Goal: Task Accomplishment & Management: Complete application form

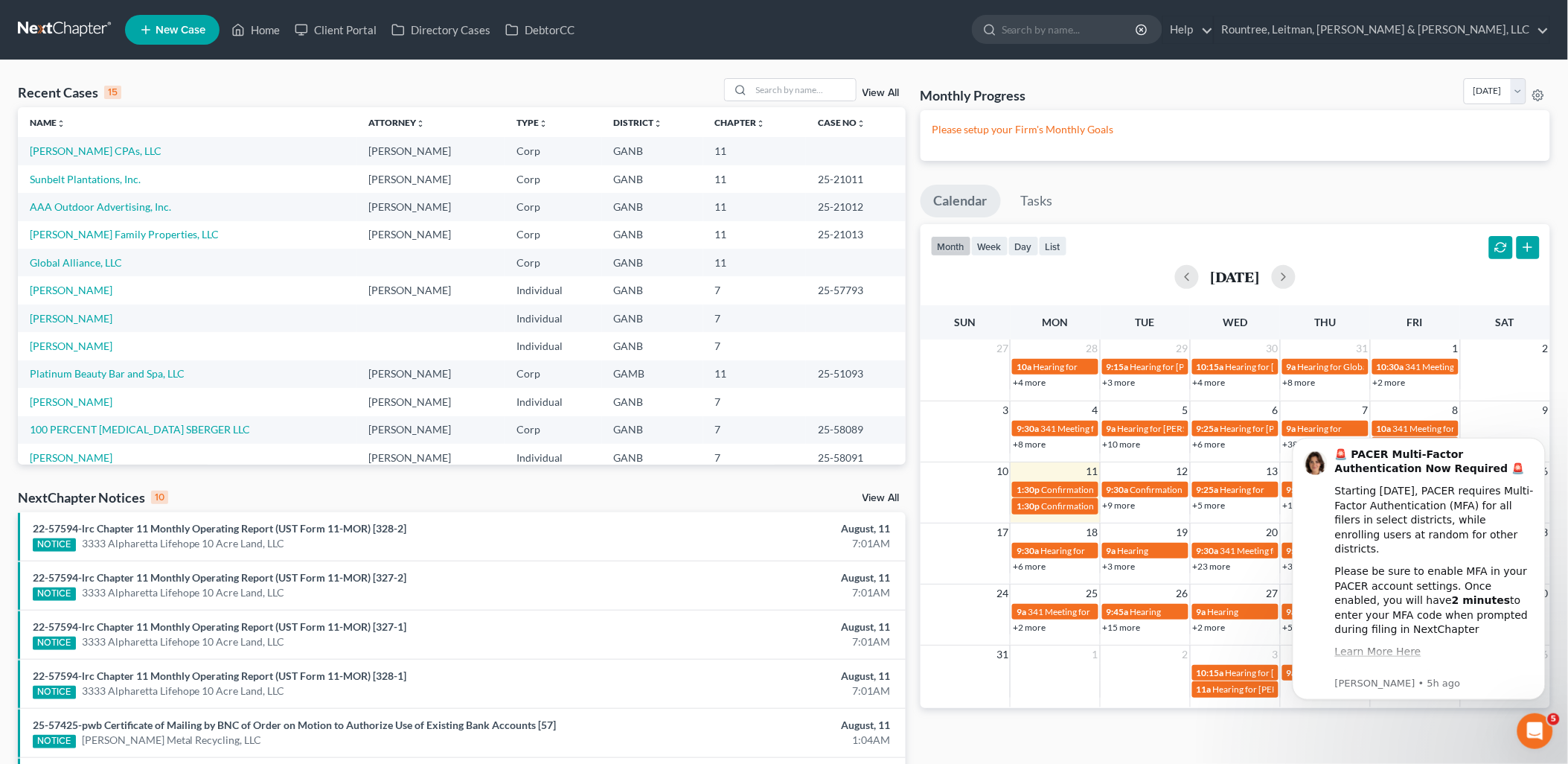
click at [173, 28] on span "New Case" at bounding box center [180, 30] width 50 height 11
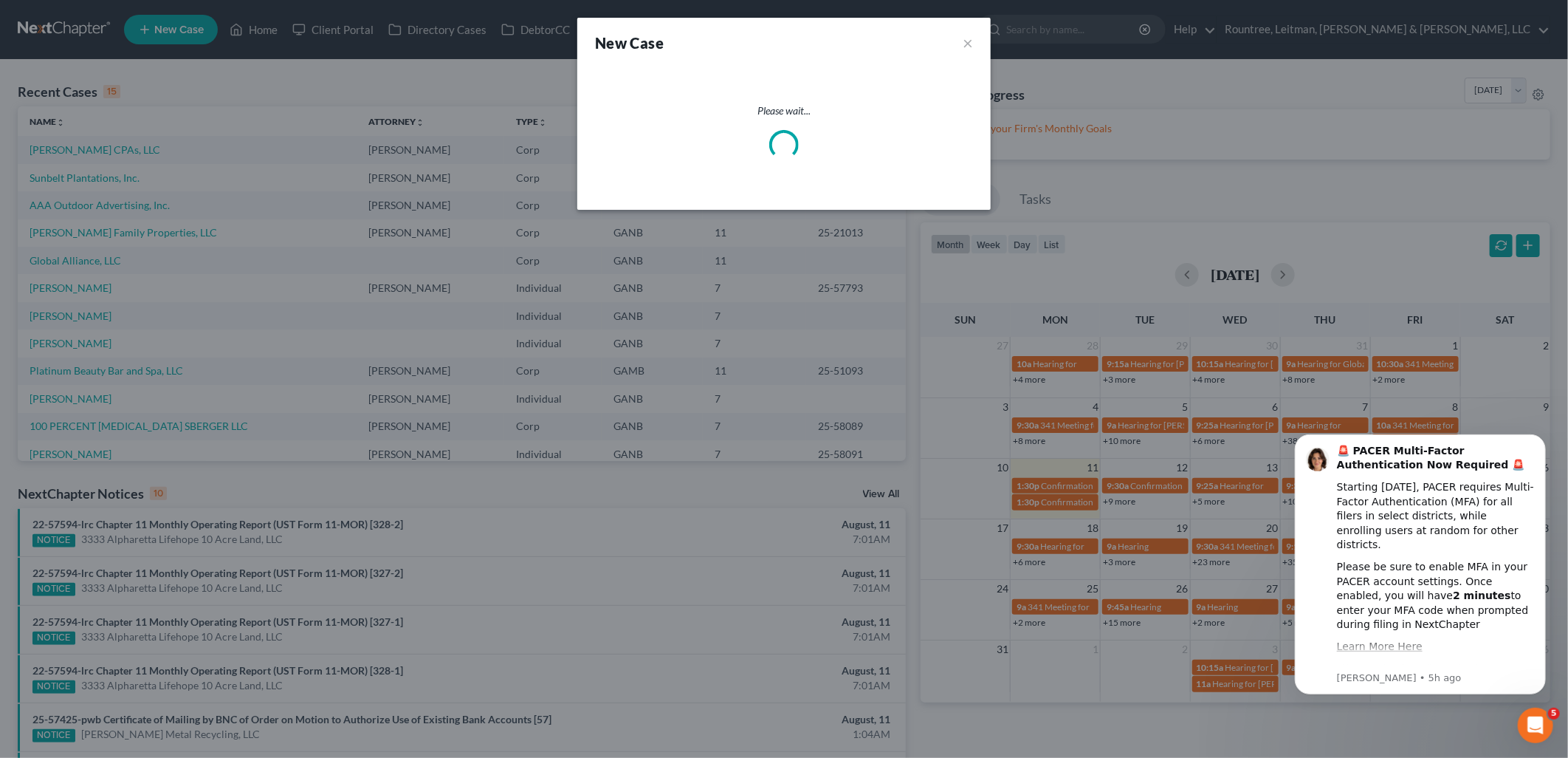
select select "19"
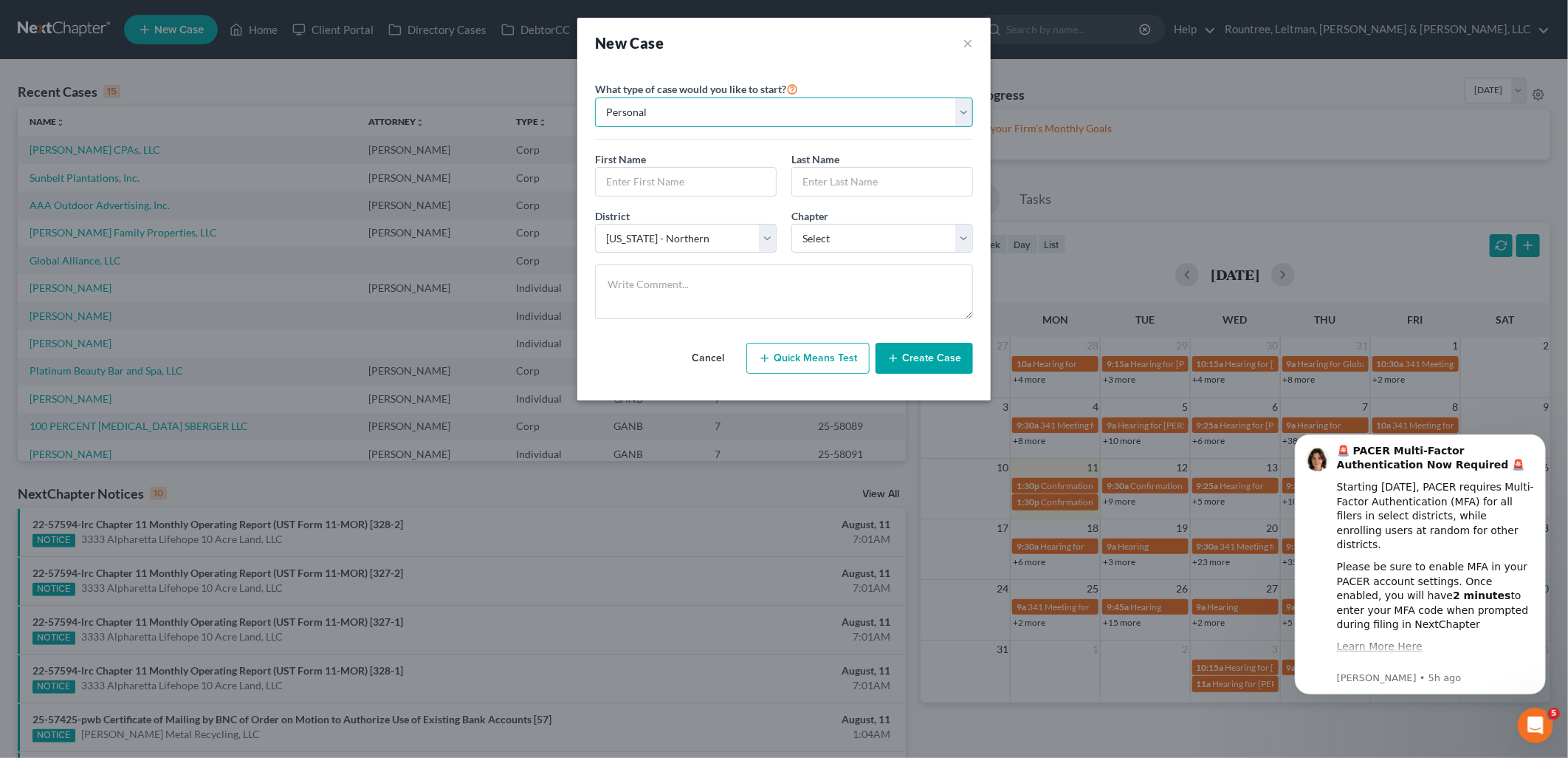
click at [824, 115] on select "Personal Business" at bounding box center [784, 112] width 378 height 29
click at [830, 87] on div "What type of case would you like to start? Personal Business" at bounding box center [784, 110] width 378 height 60
click at [840, 231] on select "Select 7 11 12 13" at bounding box center [882, 238] width 182 height 29
select select "0"
click at [792, 224] on select "Select 7 11 12 13" at bounding box center [882, 238] width 182 height 29
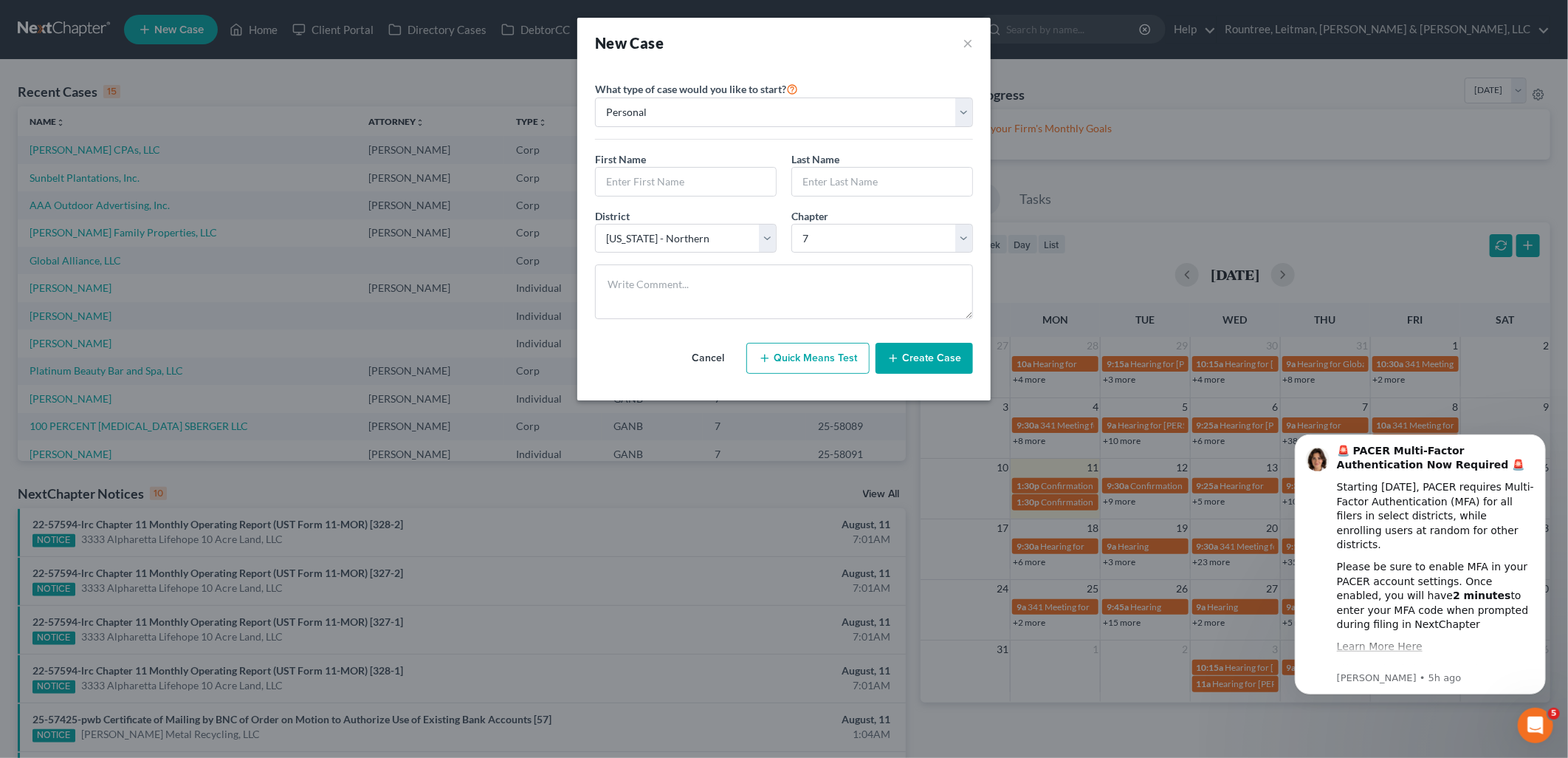
click at [699, 153] on div "First Name *" at bounding box center [685, 174] width 197 height 45
click at [713, 189] on input "text" at bounding box center [685, 182] width 180 height 28
type input "J"
type input "[PERSON_NAME]"
click at [928, 358] on button "Create Case" at bounding box center [924, 358] width 98 height 31
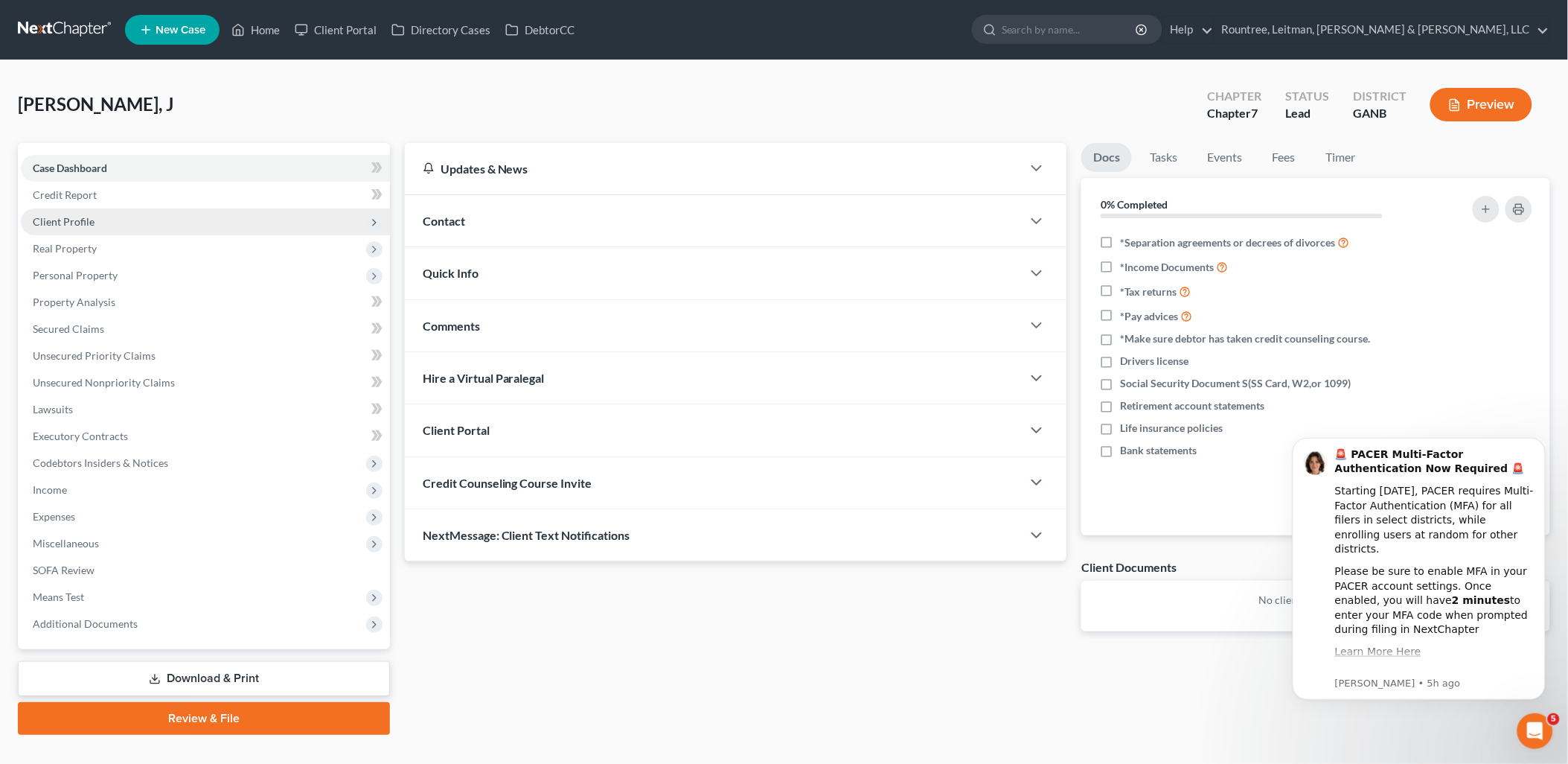
click at [188, 213] on span "Client Profile" at bounding box center [205, 222] width 369 height 27
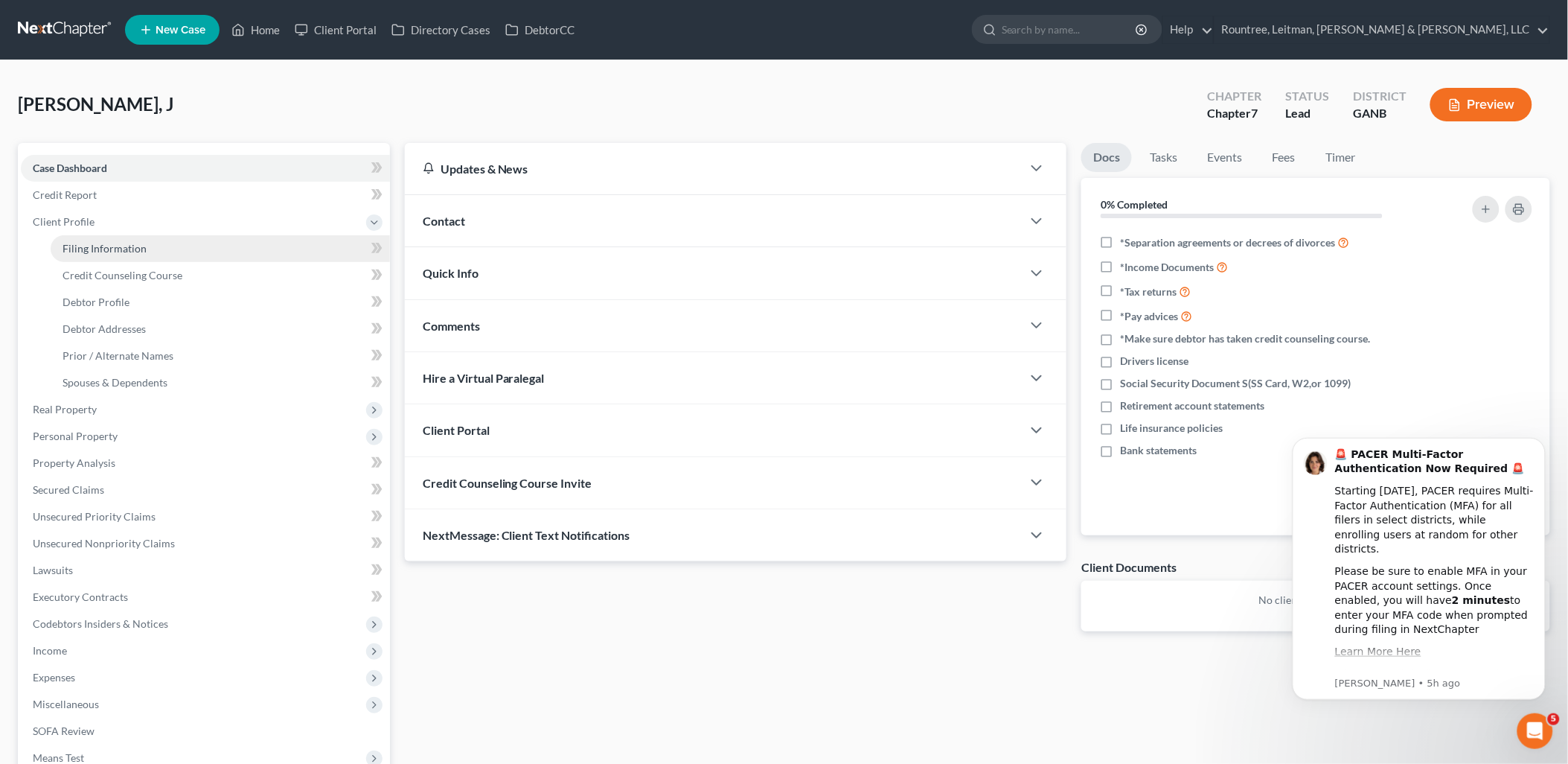
click at [182, 239] on link "Filing Information" at bounding box center [220, 249] width 340 height 27
select select "1"
select select "0"
select select "19"
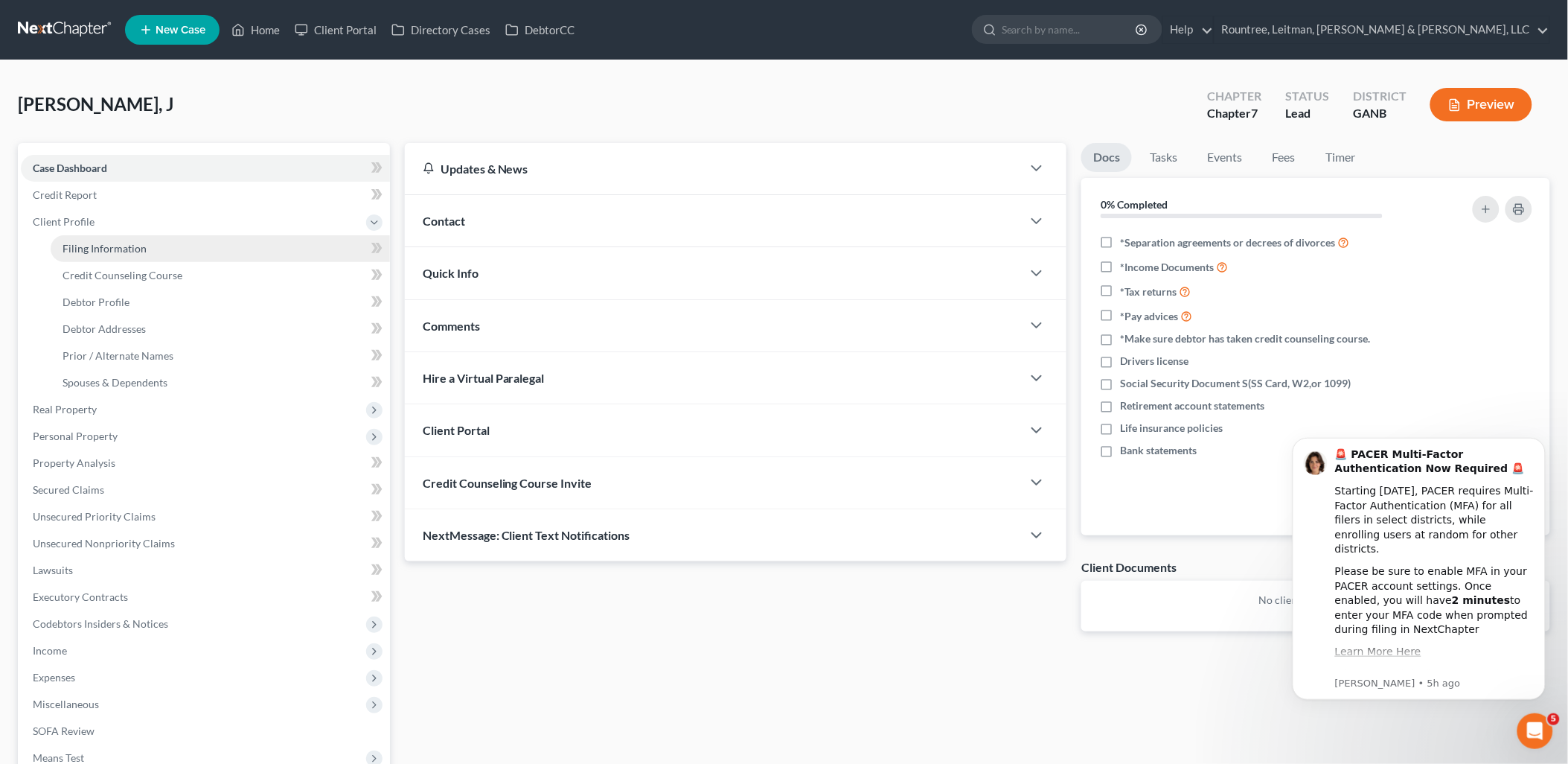
select select "10"
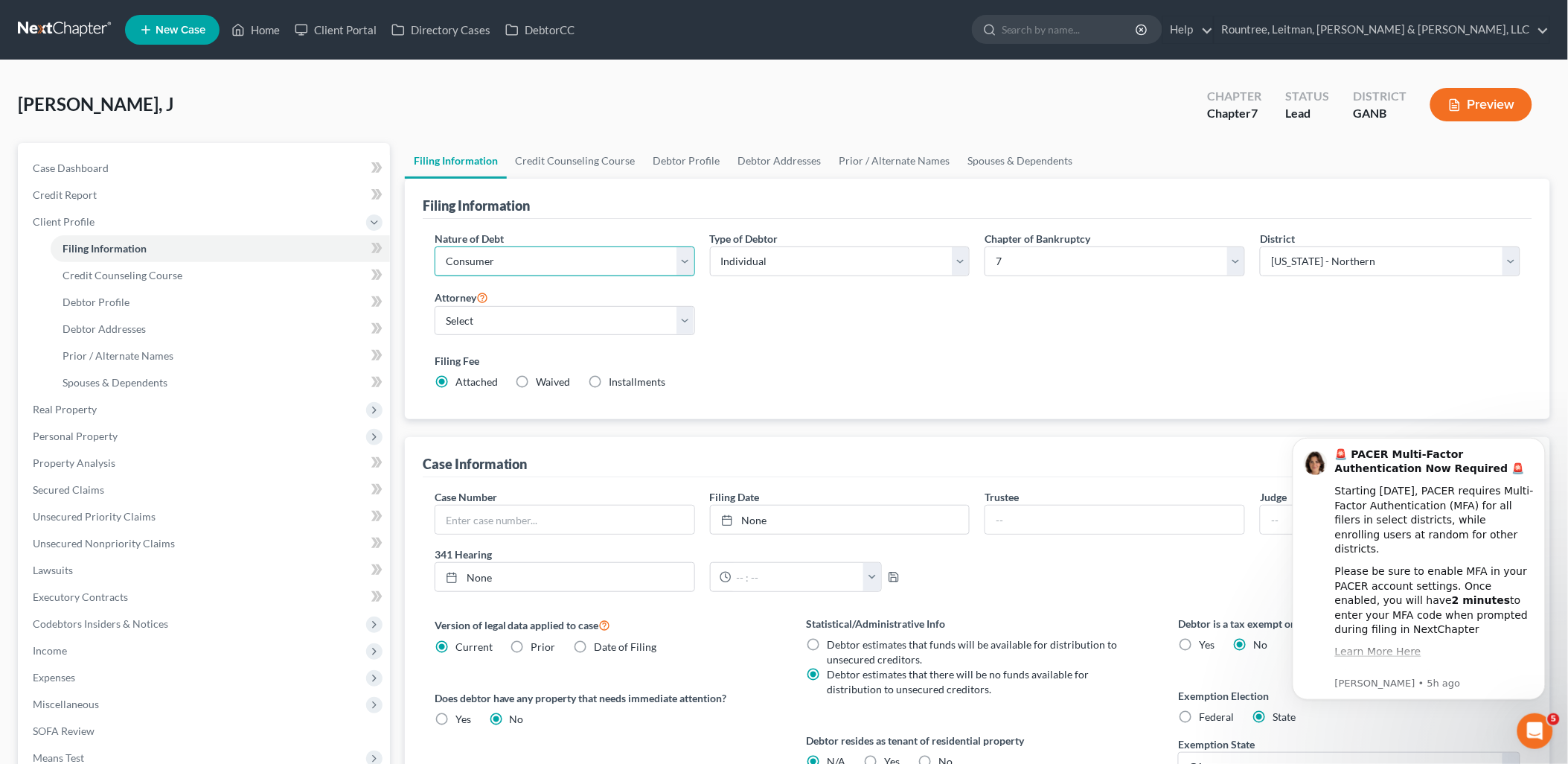
click at [579, 263] on select "Select Business Consumer Other" at bounding box center [565, 261] width 260 height 29
select select "0"
click at [435, 247] on select "Select Business Consumer Other" at bounding box center [565, 261] width 260 height 29
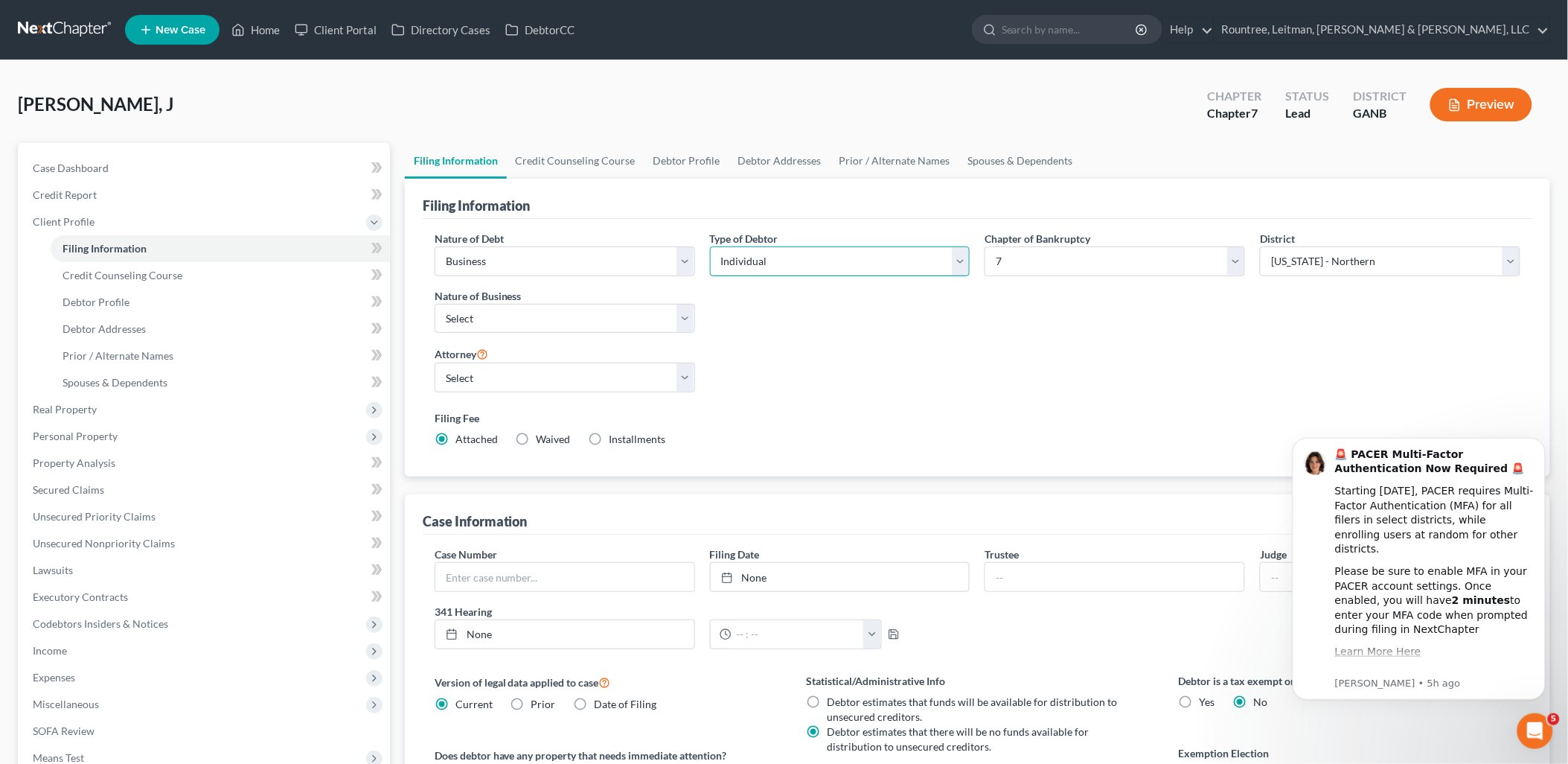
click at [724, 266] on select "Select Individual Joint" at bounding box center [840, 261] width 260 height 29
select select "1"
click at [710, 247] on select "Select Individual Joint" at bounding box center [840, 261] width 260 height 29
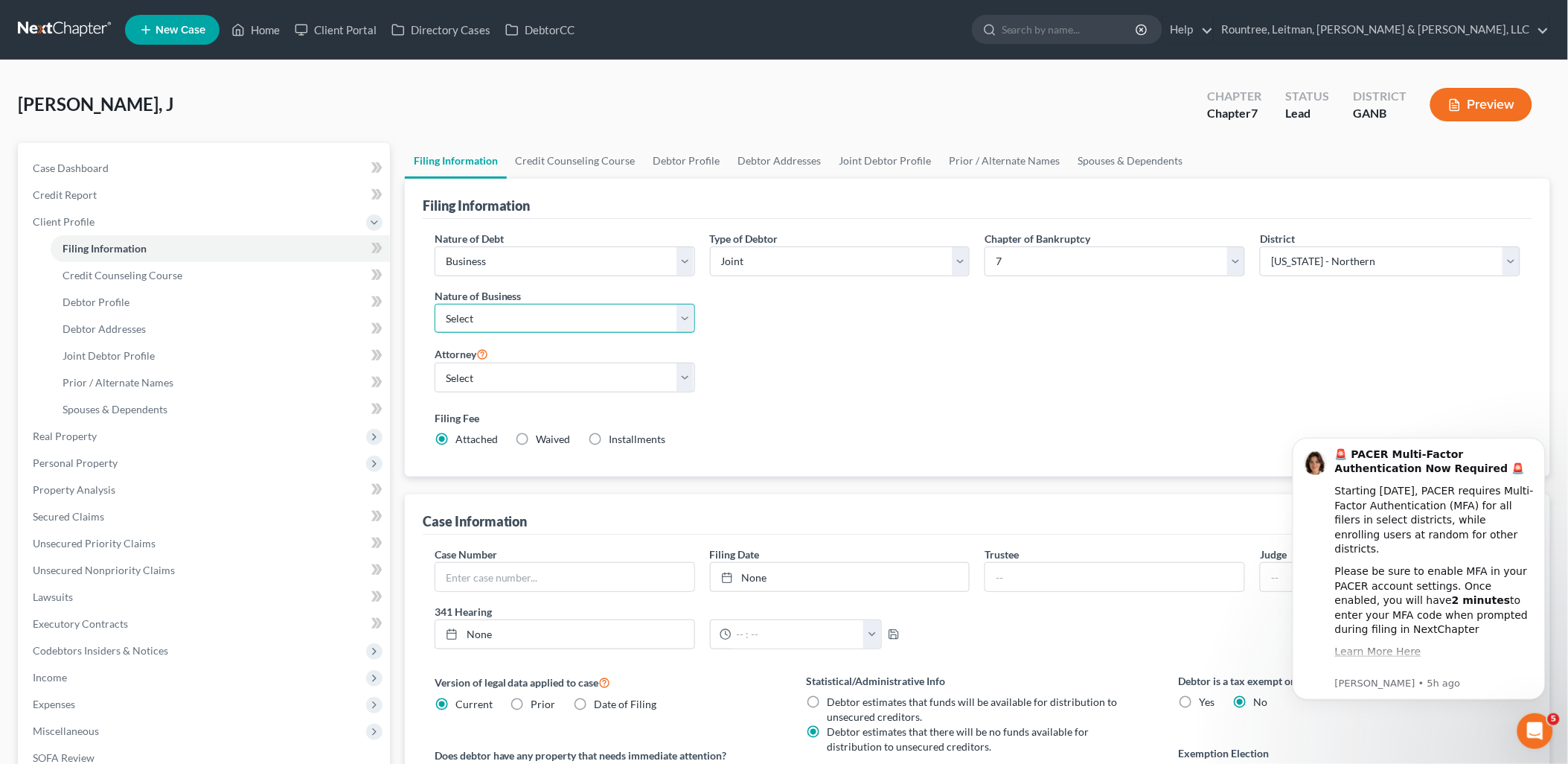
click at [614, 328] on select "Select Clearing Bank Commodity Broker Health Care Business Other Railroad Singl…" at bounding box center [565, 318] width 260 height 29
select select "3"
click at [435, 304] on select "Select Clearing Bank Commodity Broker Health Care Business Other Railroad Singl…" at bounding box center [565, 318] width 260 height 29
click at [581, 388] on select "Select [PERSON_NAME] - GANB [PERSON_NAME] - [PERSON_NAME] [PERSON_NAME] [PERSON…" at bounding box center [565, 377] width 260 height 29
select select "3"
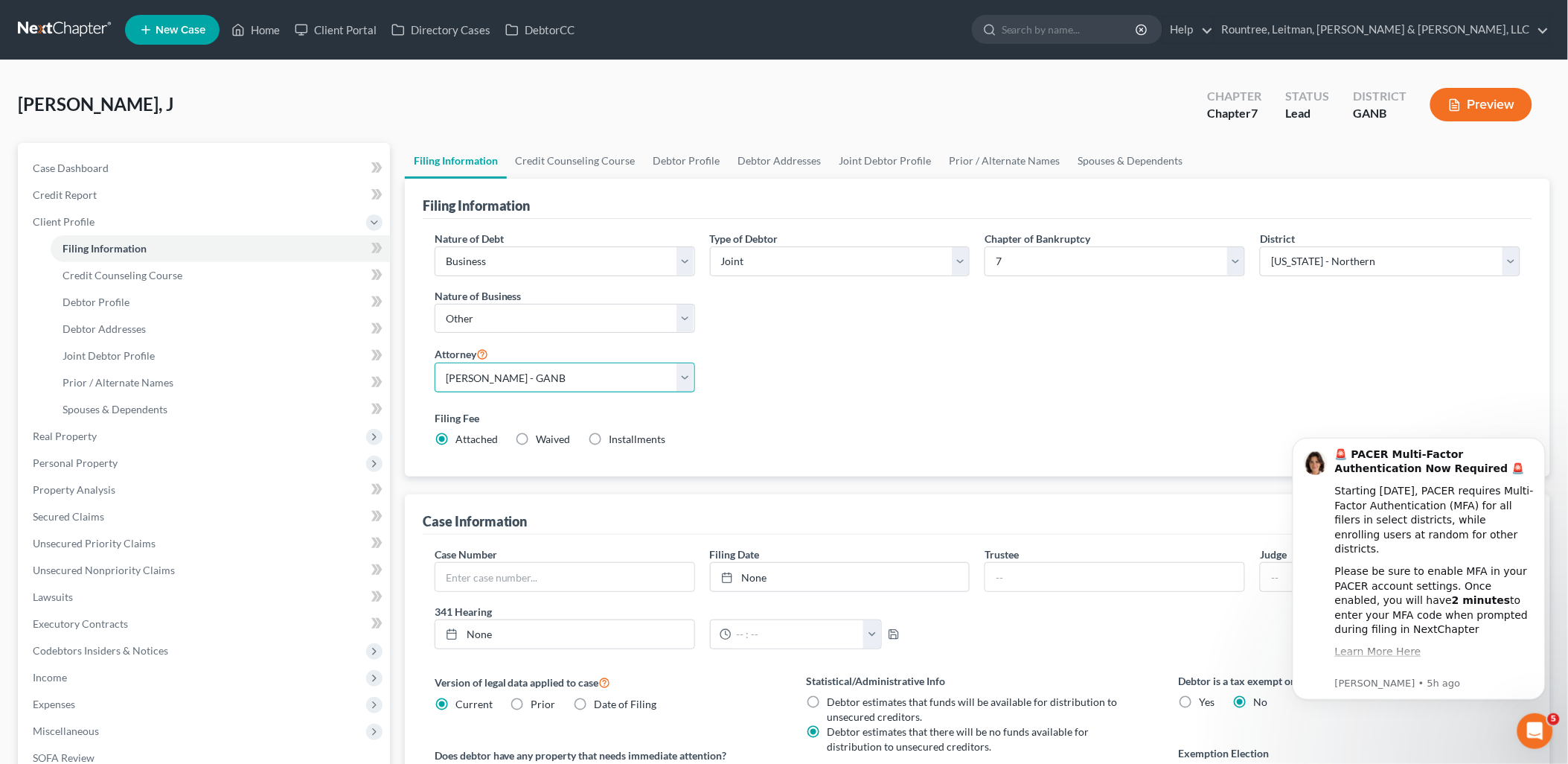
click at [435, 363] on select "Select [PERSON_NAME] - GANB [PERSON_NAME] - [PERSON_NAME] [PERSON_NAME] [PERSON…" at bounding box center [565, 377] width 260 height 29
click at [144, 303] on link "Debtor Profile" at bounding box center [220, 302] width 340 height 27
select select "1"
select select "0"
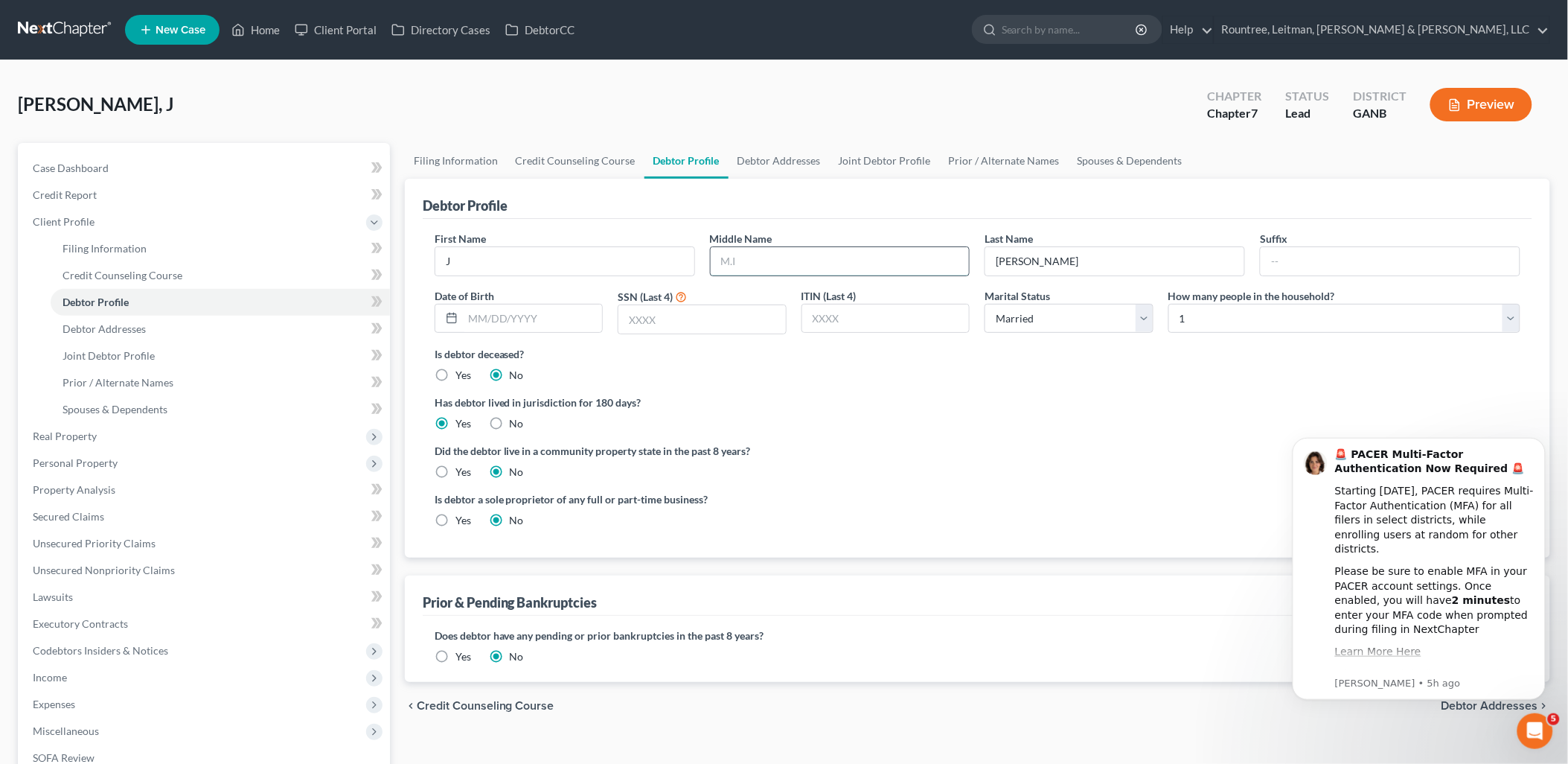
click at [789, 260] on input "text" at bounding box center [840, 261] width 259 height 28
type input "A"
click at [656, 270] on input "J" at bounding box center [565, 261] width 259 height 28
type input "[PERSON_NAME]"
click at [943, 391] on ng-include "First Name [PERSON_NAME] Middle Name Last Name [PERSON_NAME] Date of Birth SSN …" at bounding box center [978, 384] width 1086 height 308
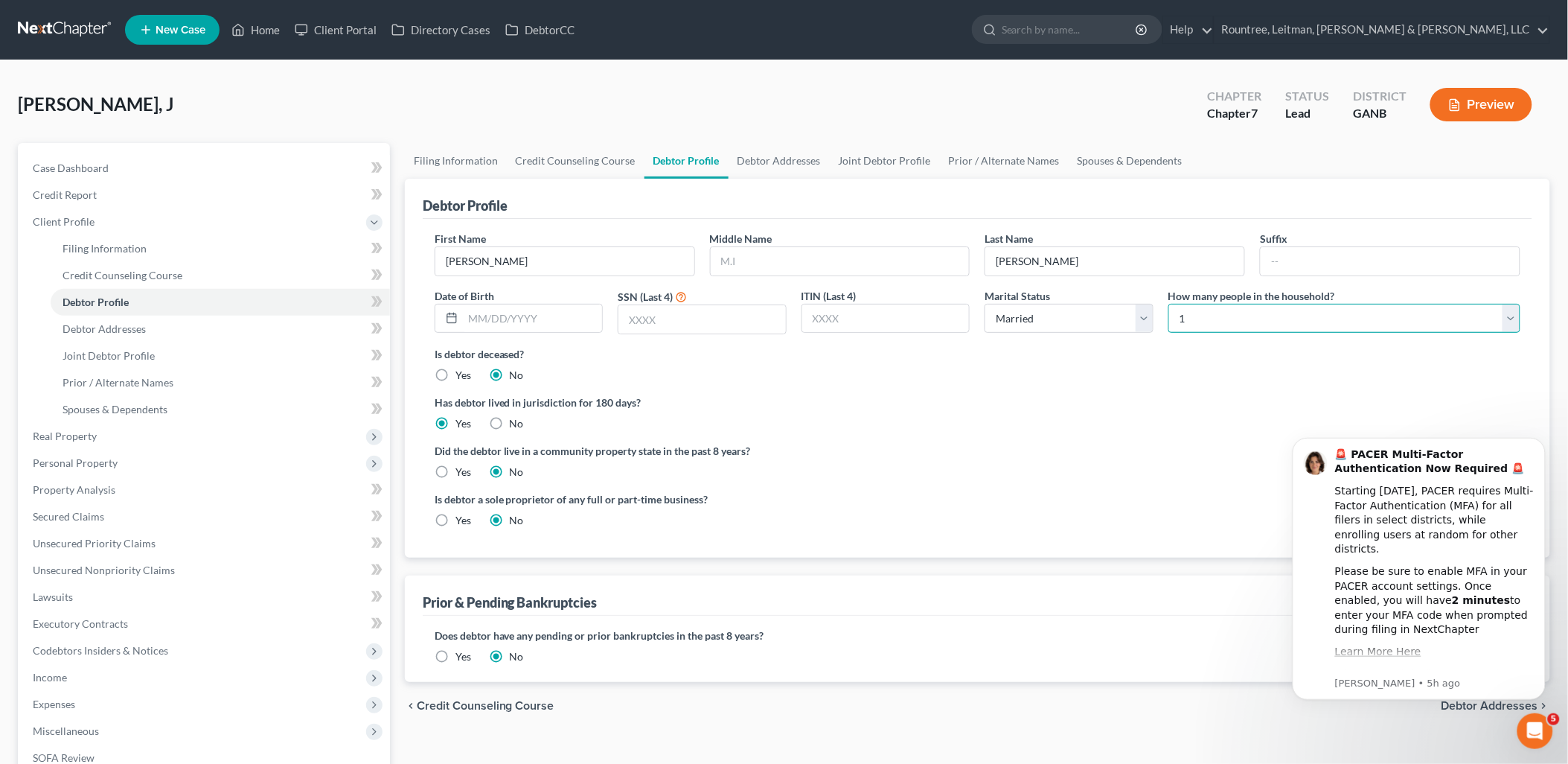
click at [1197, 316] on select "Select 1 2 3 4 5 6 7 8 9 10 11 12 13 14 15 16 17 18 19 20" at bounding box center [1344, 318] width 352 height 29
click at [1090, 375] on div "Is debtor deceased? Yes No" at bounding box center [978, 364] width 1086 height 36
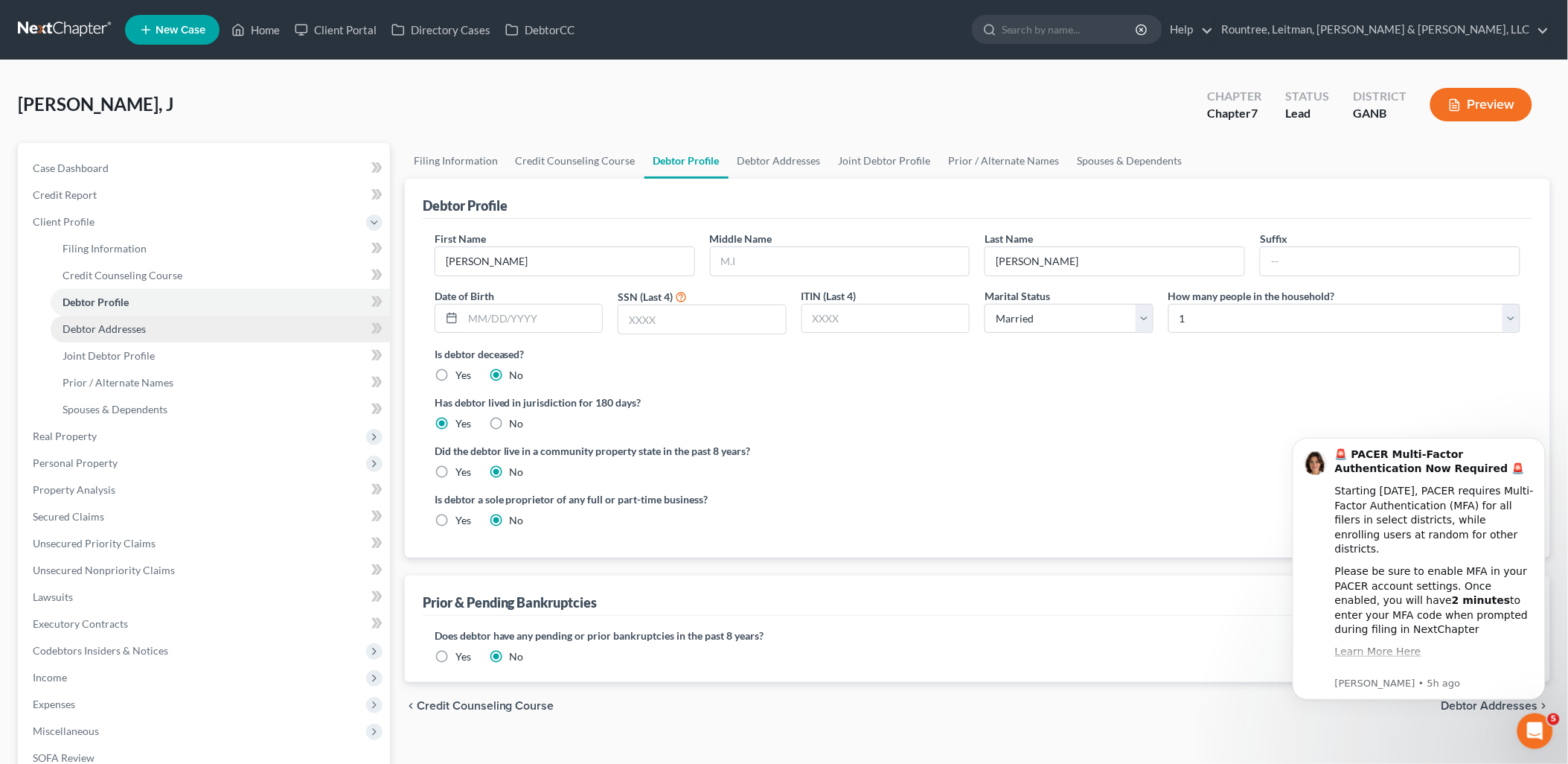
click at [173, 329] on link "Debtor Addresses" at bounding box center [220, 329] width 340 height 27
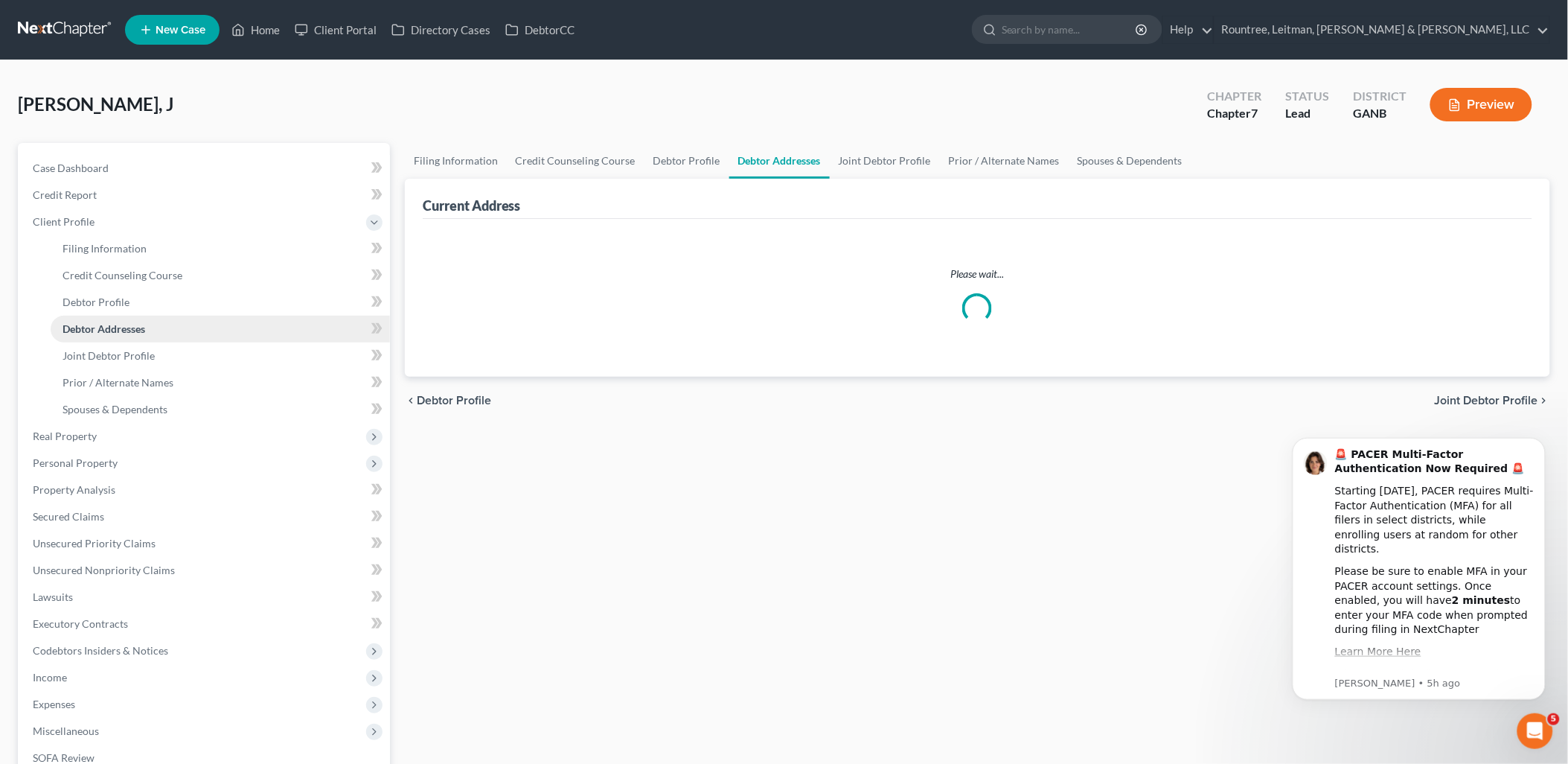
select select "0"
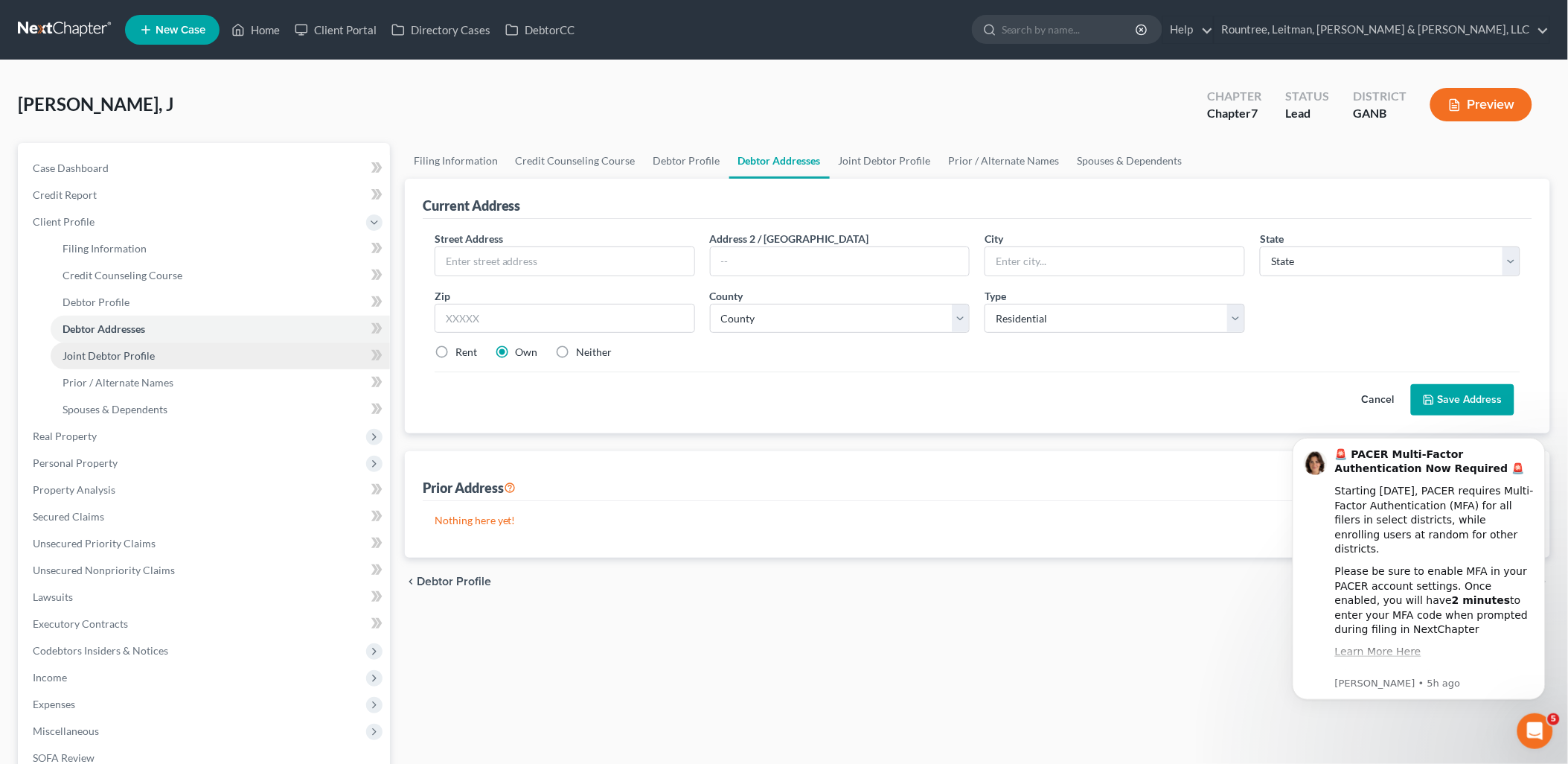
click at [171, 361] on link "Joint Debtor Profile" at bounding box center [220, 356] width 340 height 27
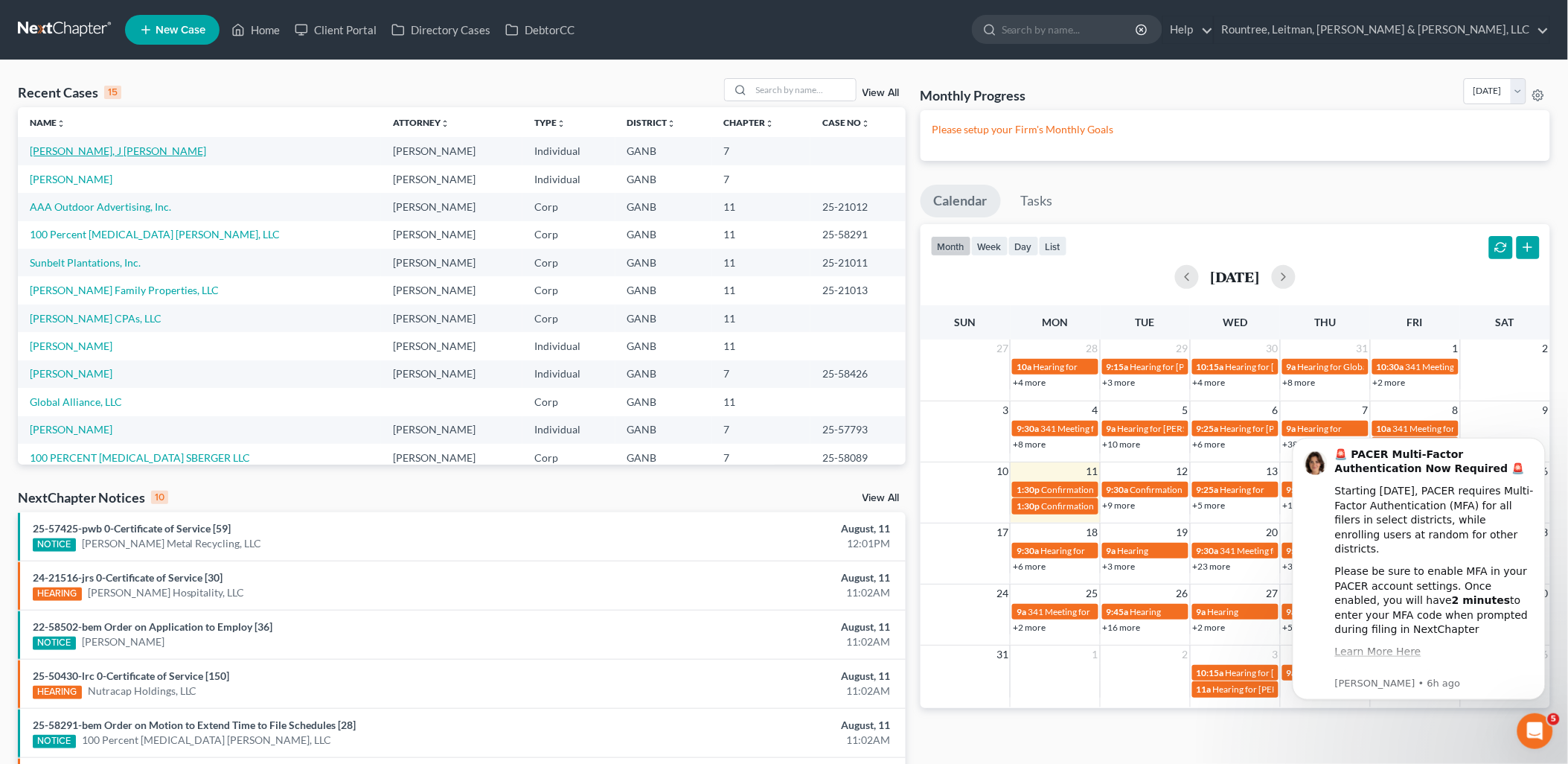
click at [84, 157] on link "[PERSON_NAME], J [PERSON_NAME]" at bounding box center [118, 150] width 177 height 12
